Goal: Task Accomplishment & Management: Manage account settings

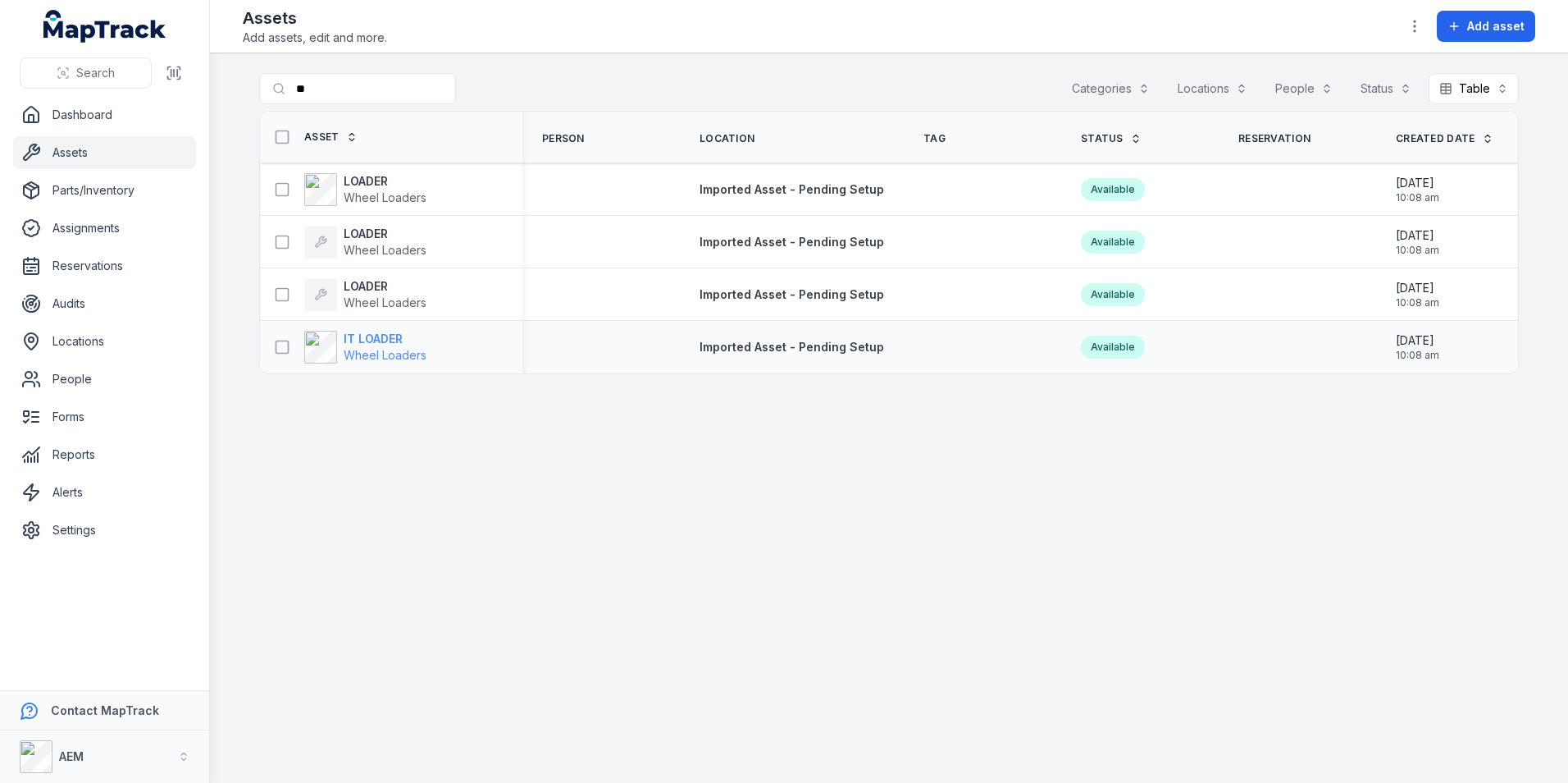
click at [390, 345] on strong "IT LOADER" at bounding box center [385, 339] width 83 height 16
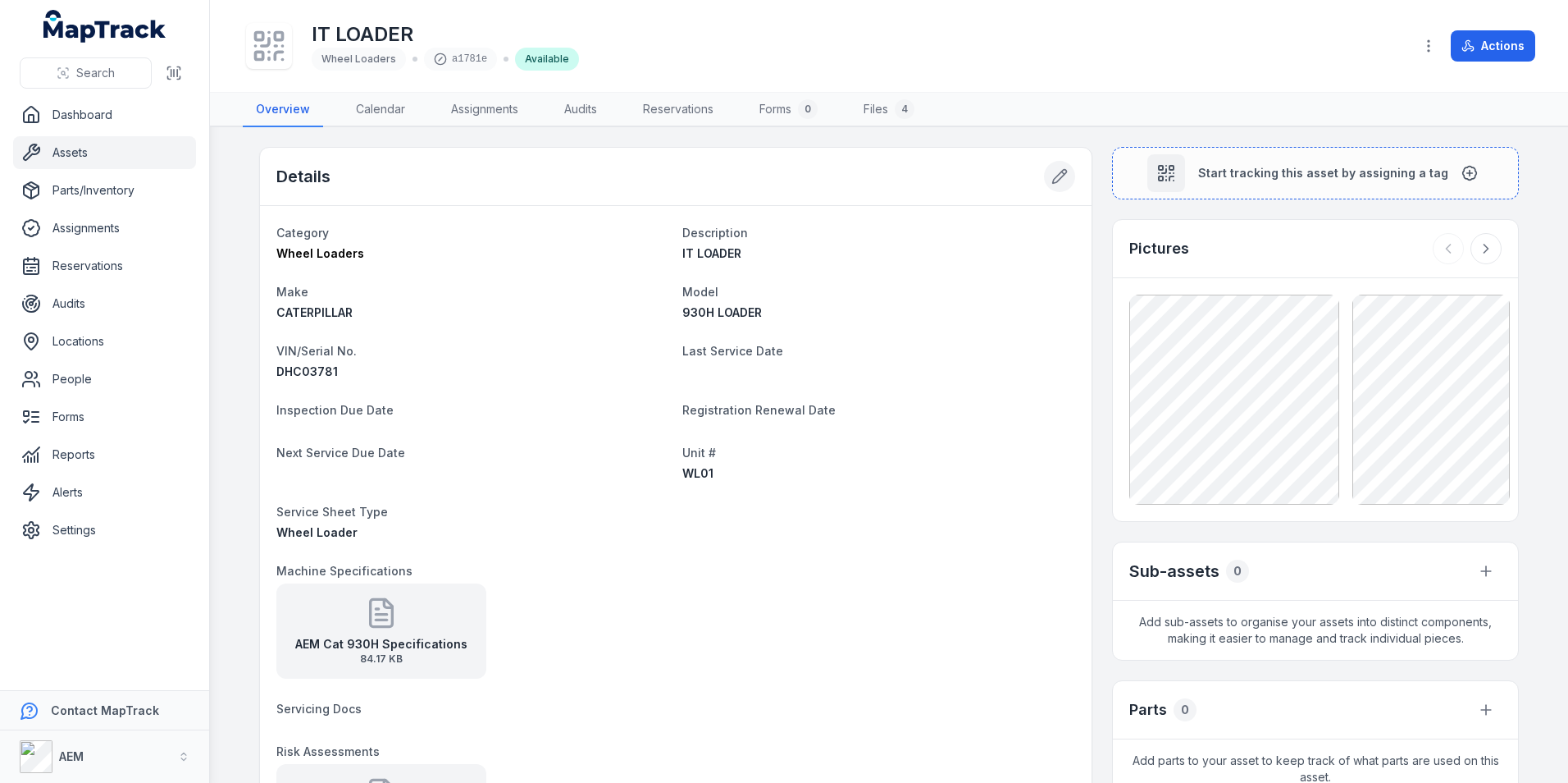
click at [1051, 175] on icon at bounding box center [1059, 176] width 16 height 16
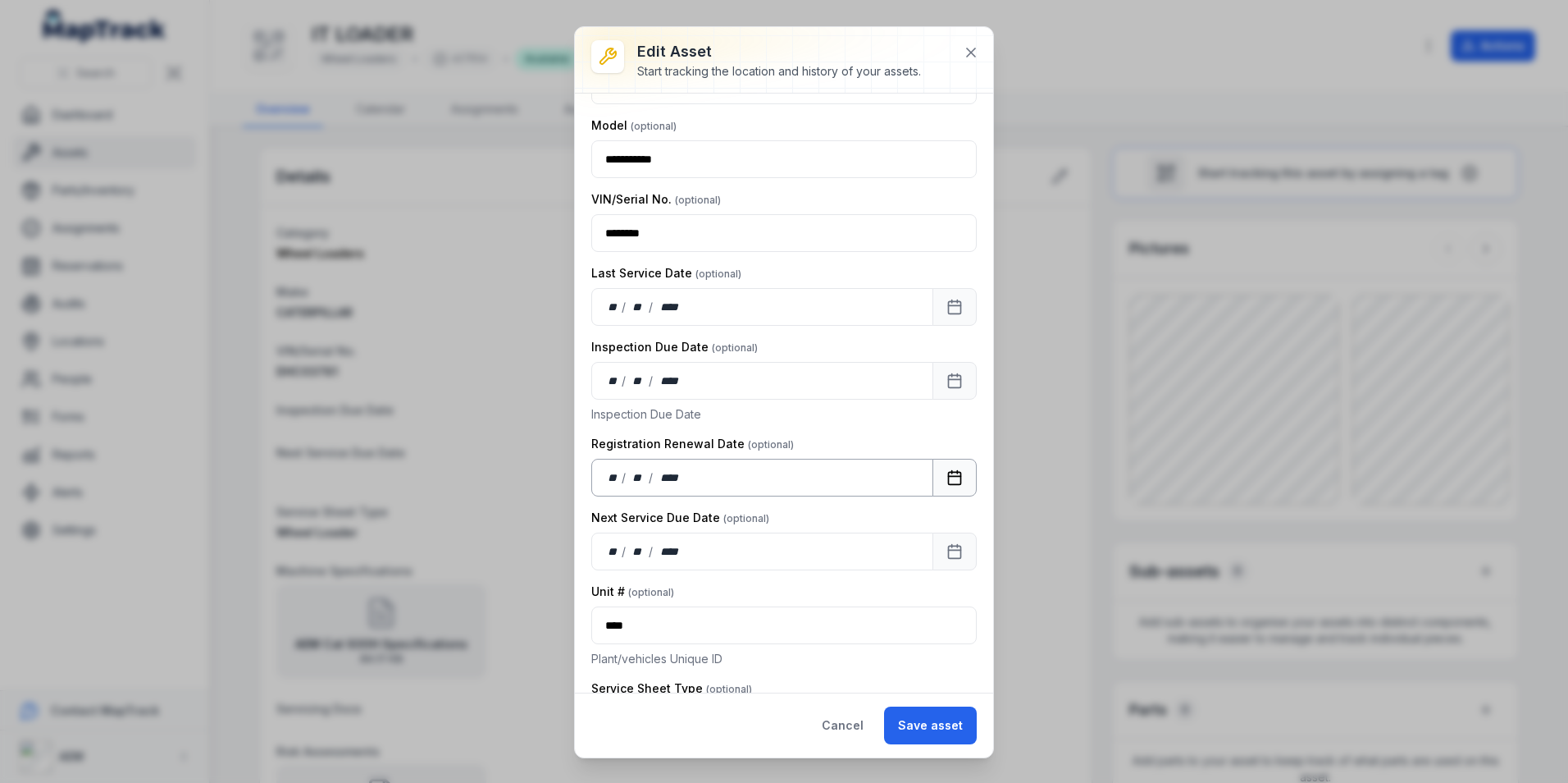
scroll to position [246, 0]
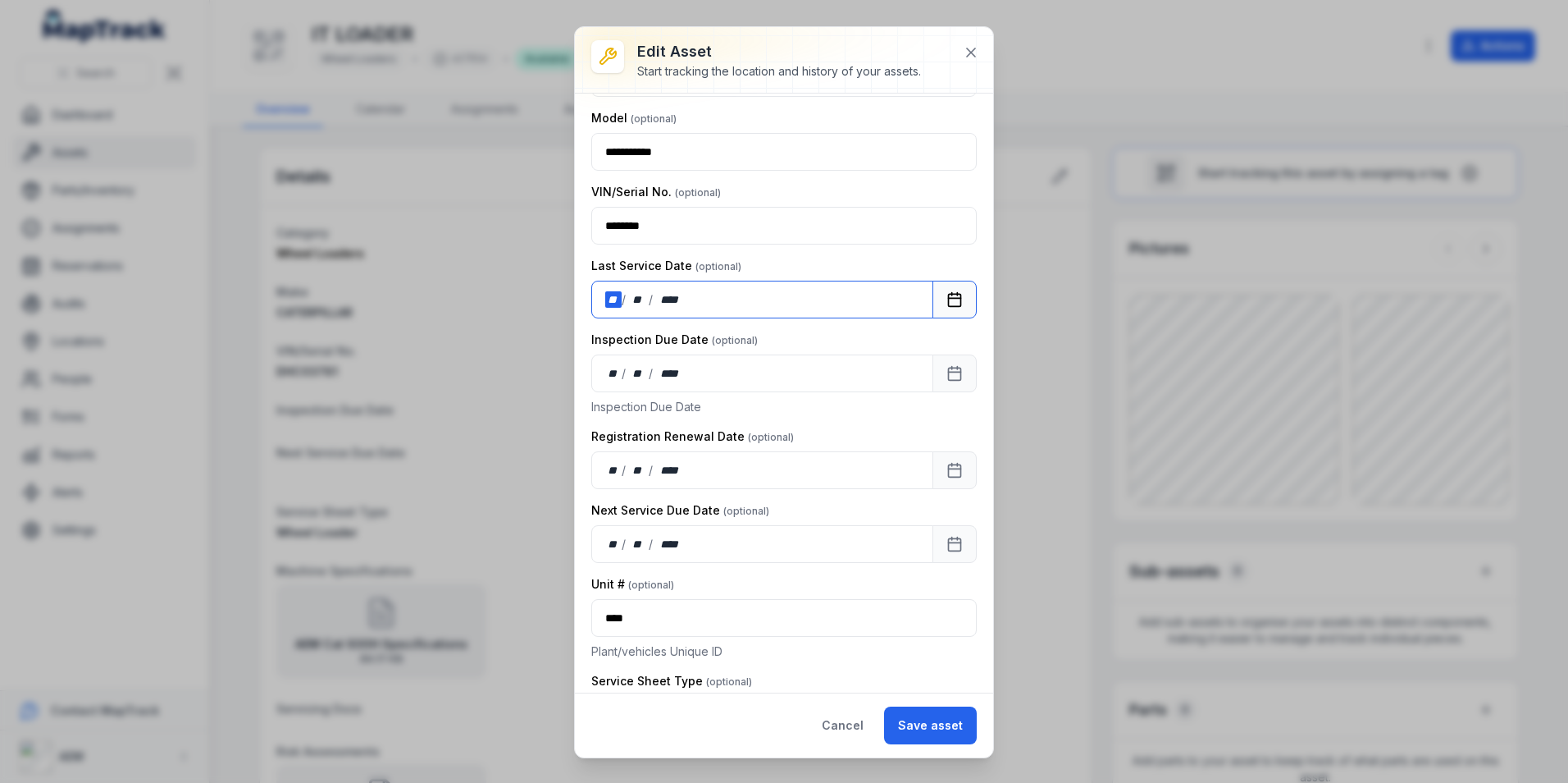
click at [614, 292] on div "**" at bounding box center [613, 299] width 16 height 16
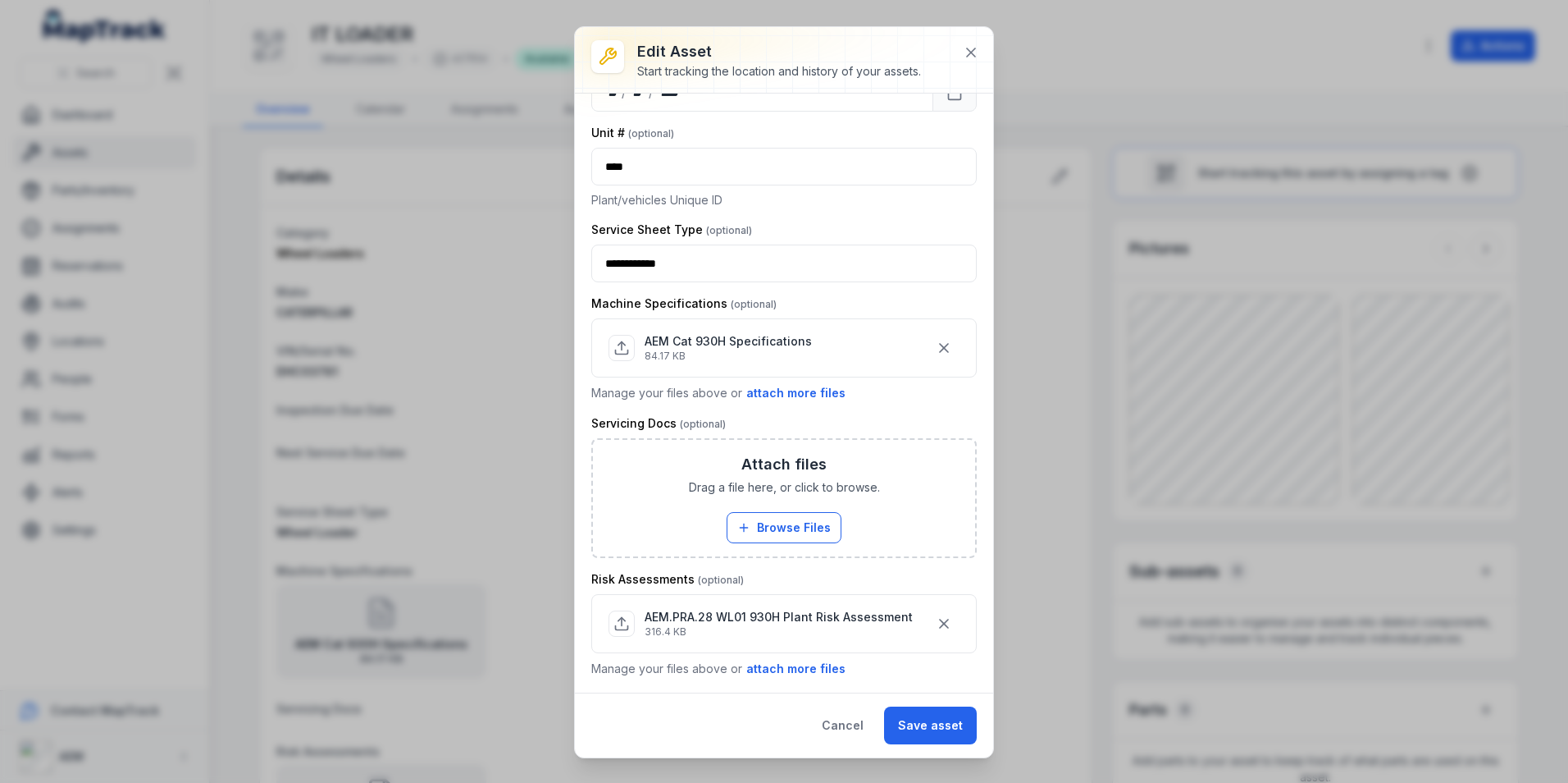
scroll to position [739, 0]
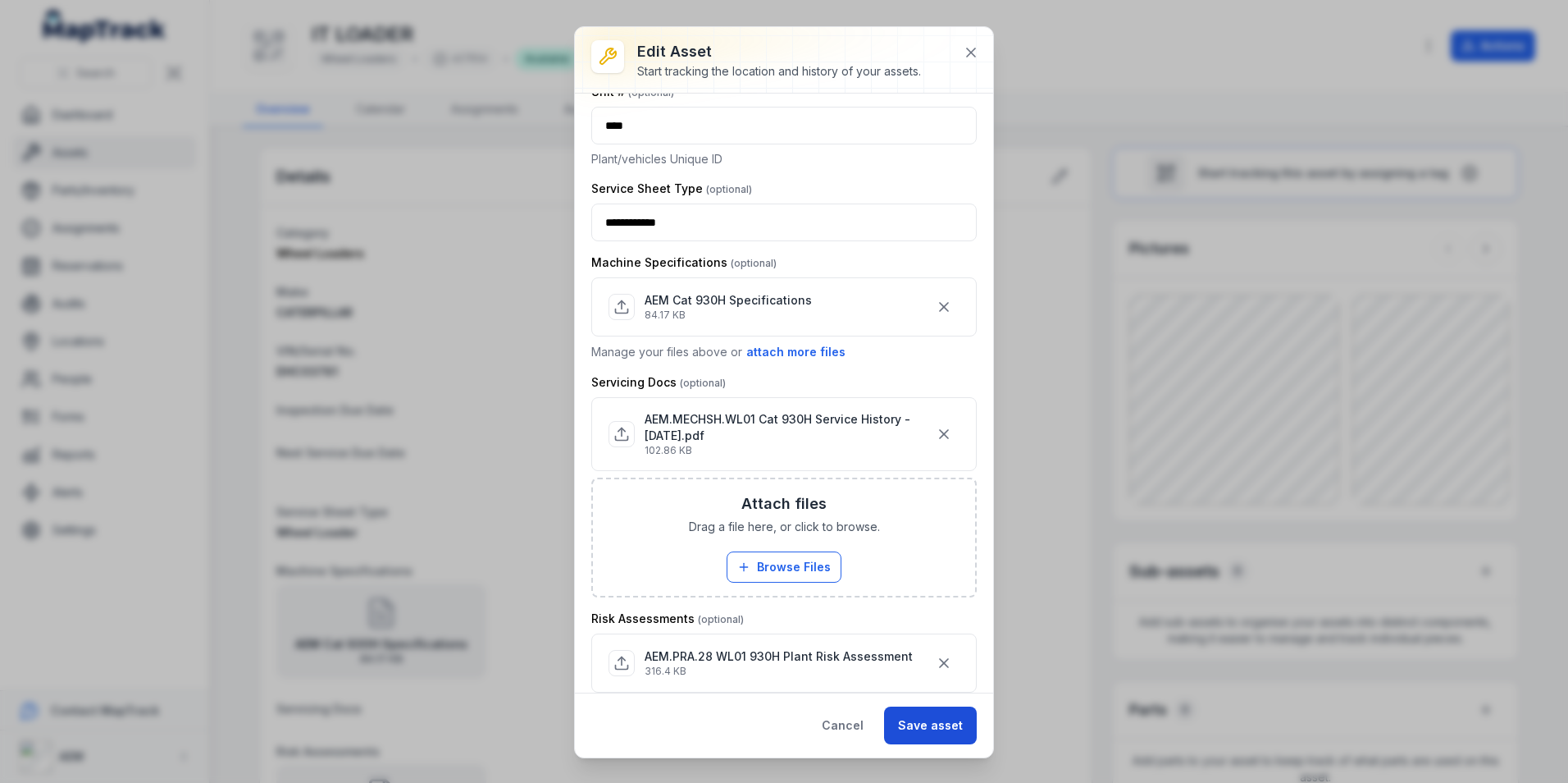
click at [949, 717] on button "Save asset" at bounding box center [930, 725] width 93 height 38
